Goal: Transaction & Acquisition: Download file/media

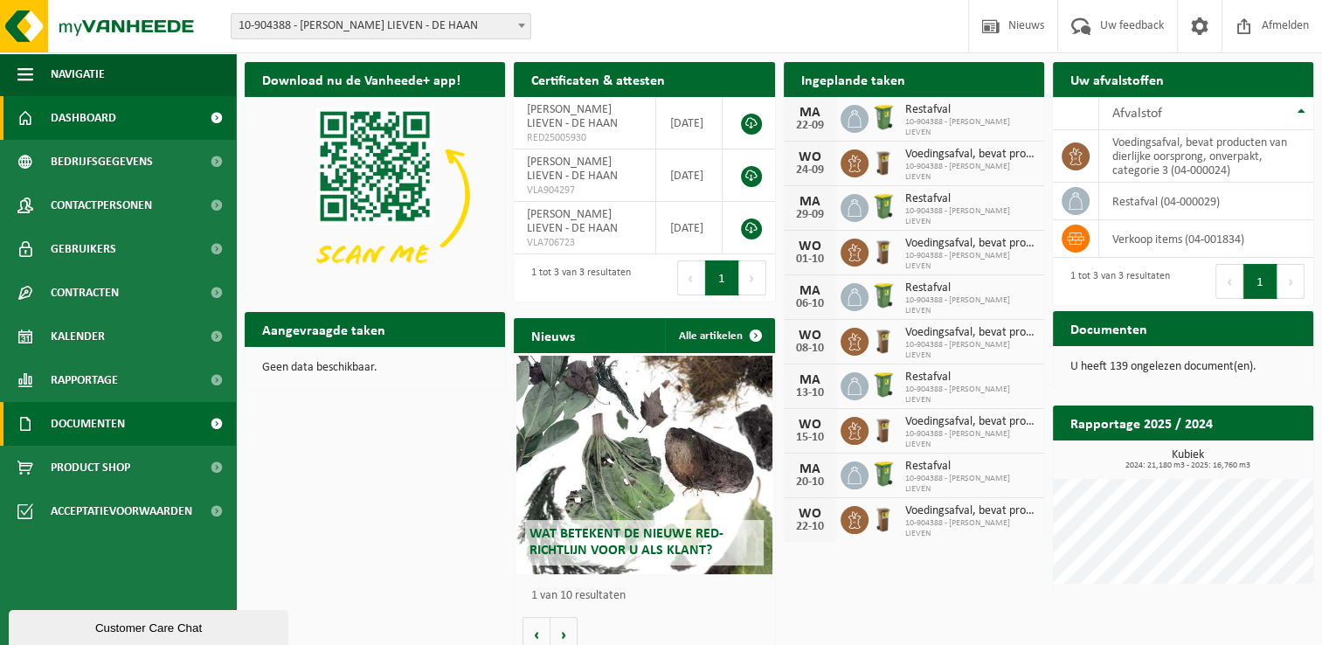
click at [75, 407] on span "Documenten" at bounding box center [88, 424] width 74 height 44
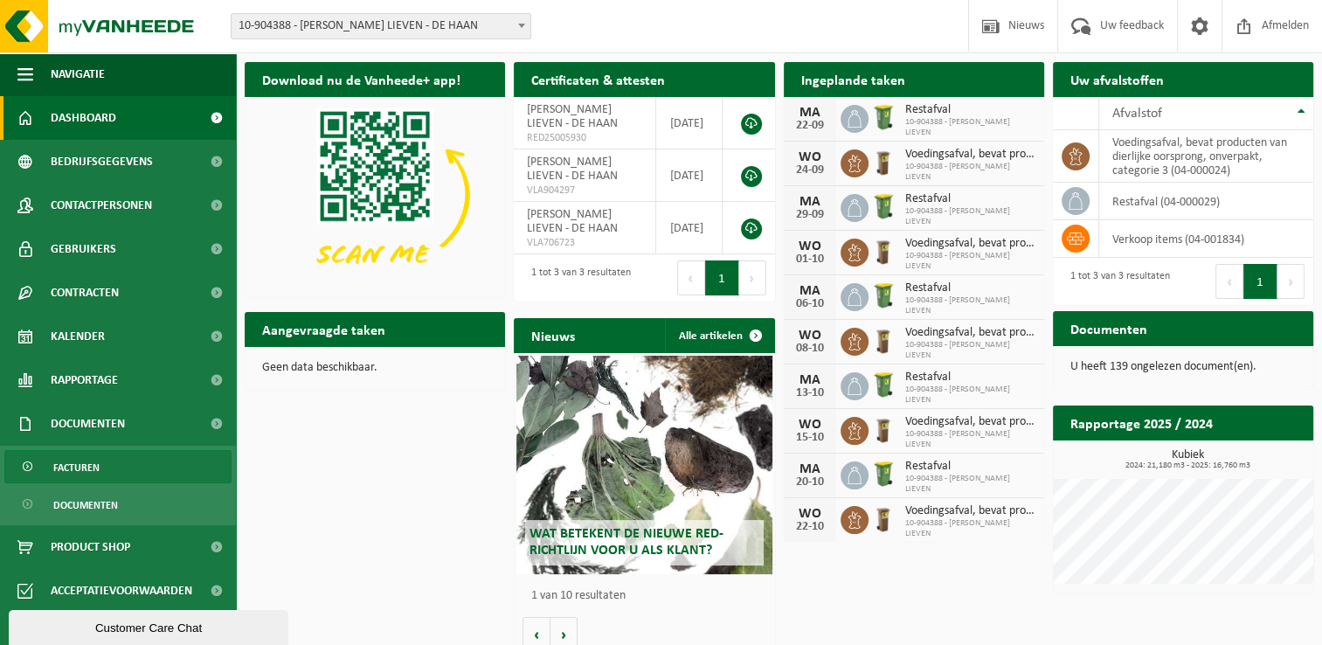
click at [84, 466] on span "Facturen" at bounding box center [76, 467] width 46 height 33
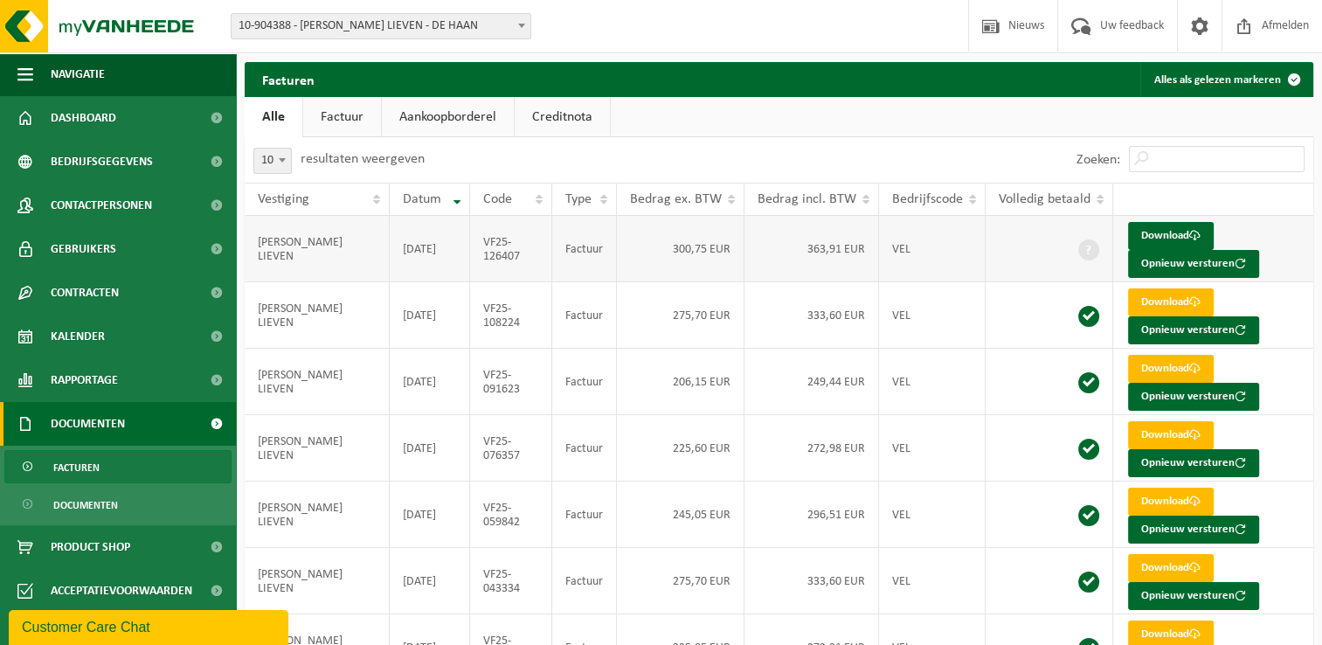
click at [400, 265] on td "2025-08-31" at bounding box center [430, 249] width 80 height 66
click at [1157, 229] on link "Download" at bounding box center [1171, 236] width 86 height 28
